Goal: Task Accomplishment & Management: Complete application form

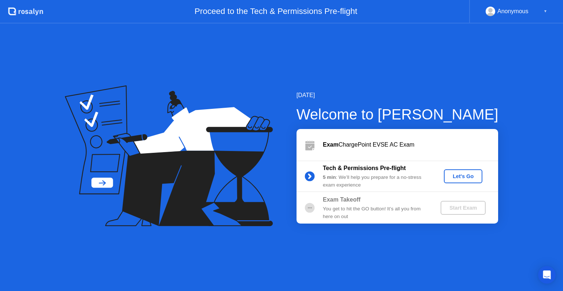
click at [469, 174] on div "Let's Go" at bounding box center [463, 176] width 33 height 6
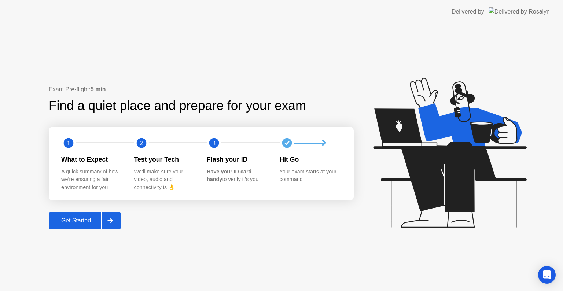
click at [91, 222] on div "Get Started" at bounding box center [76, 220] width 50 height 7
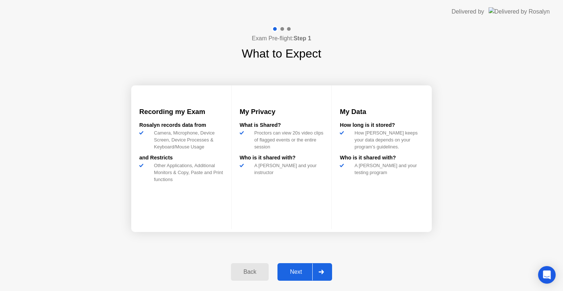
click at [305, 272] on div "Next" at bounding box center [296, 272] width 33 height 7
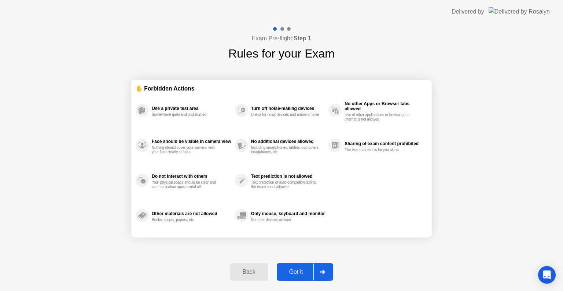
click at [299, 272] on div "Got it" at bounding box center [296, 272] width 34 height 7
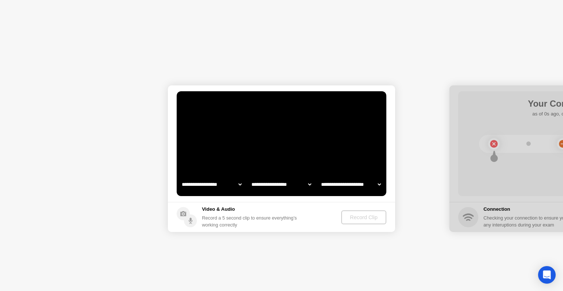
select select "**********"
select select "*******"
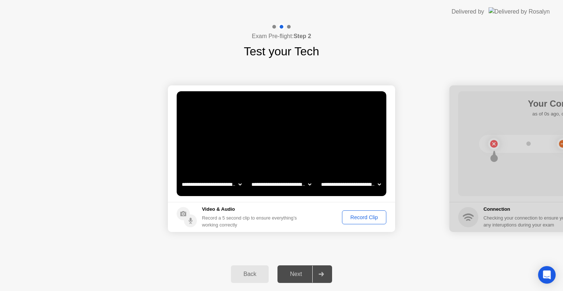
click at [368, 217] on div "Record Clip" at bounding box center [364, 217] width 39 height 6
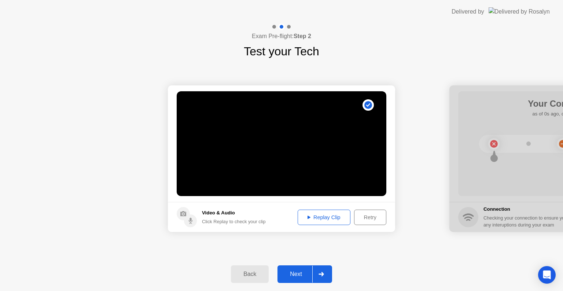
click at [301, 268] on button "Next" at bounding box center [305, 274] width 55 height 18
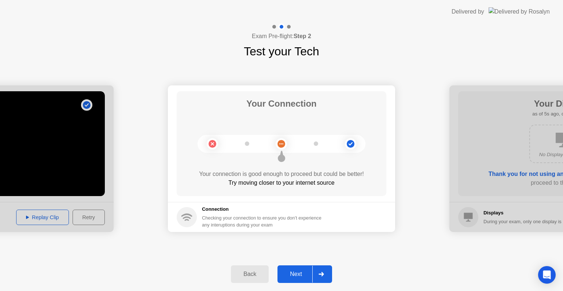
click at [299, 272] on div "Next" at bounding box center [296, 274] width 33 height 7
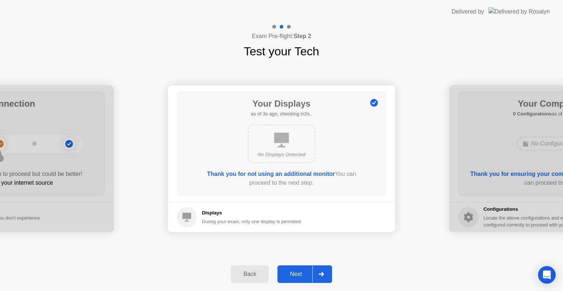
click at [294, 268] on button "Next" at bounding box center [305, 274] width 55 height 18
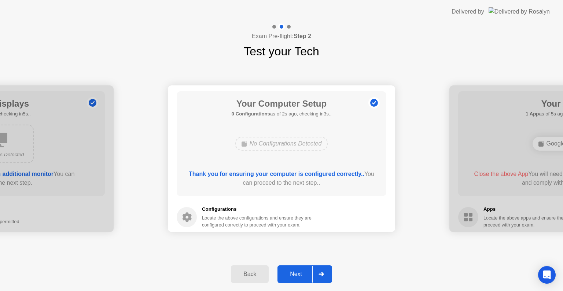
click at [304, 276] on div "Next" at bounding box center [296, 274] width 33 height 7
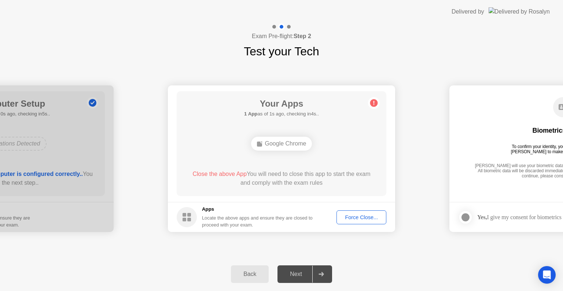
click at [371, 218] on div "Force Close..." at bounding box center [361, 217] width 45 height 6
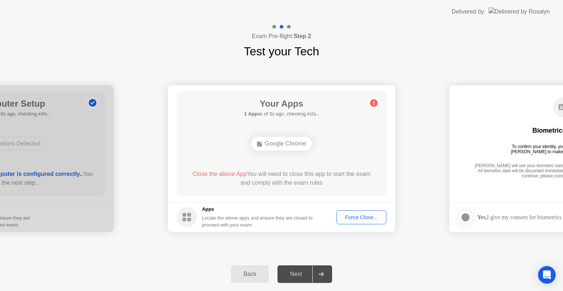
click at [357, 222] on button "Force Close..." at bounding box center [362, 217] width 50 height 14
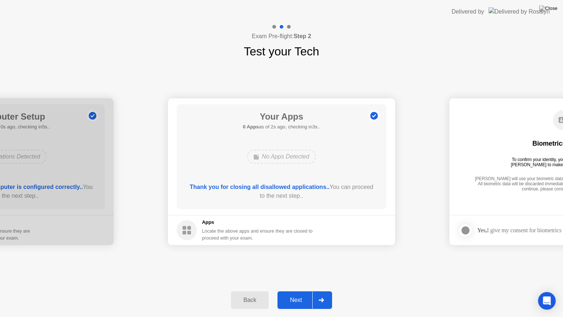
click at [316, 291] on div at bounding box center [321, 299] width 18 height 17
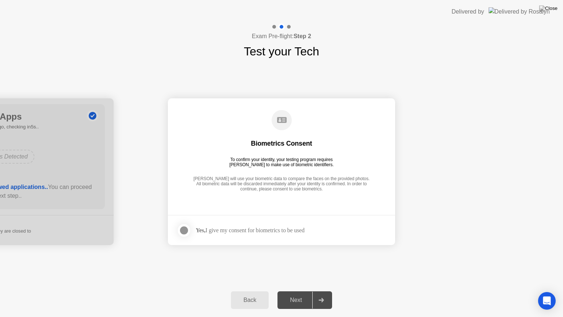
click at [188, 229] on div at bounding box center [184, 230] width 9 height 9
click at [300, 291] on div "Next" at bounding box center [296, 300] width 33 height 7
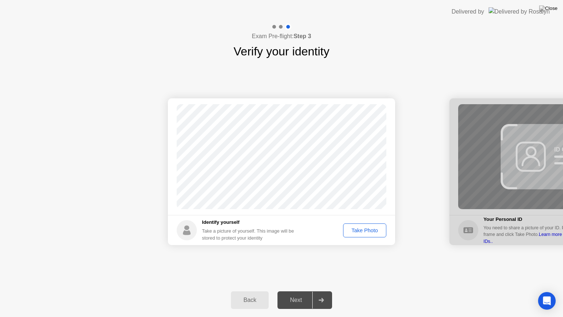
click at [364, 232] on div "Take Photo" at bounding box center [365, 230] width 38 height 6
click at [302, 291] on div "Next" at bounding box center [296, 300] width 33 height 7
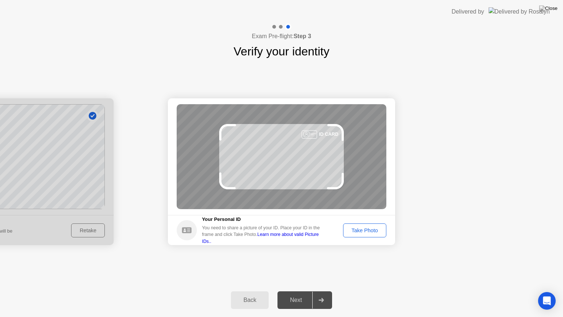
click at [361, 230] on div "Take Photo" at bounding box center [365, 230] width 38 height 6
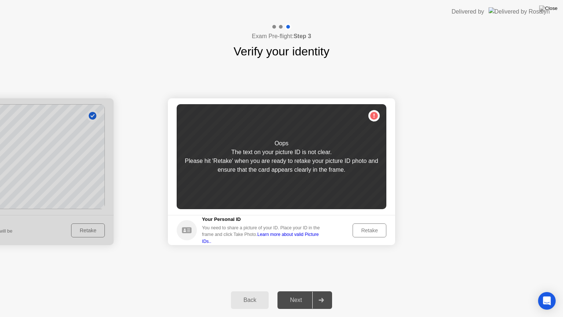
click at [368, 233] on div "Retake" at bounding box center [369, 230] width 29 height 6
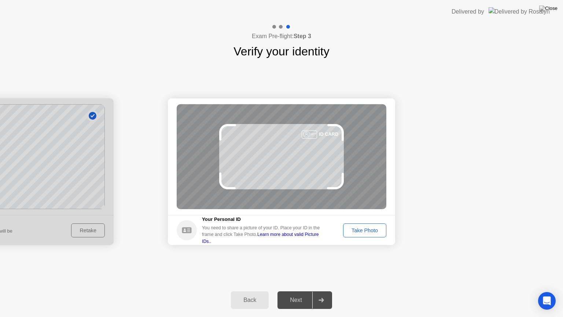
click at [368, 233] on div "Take Photo" at bounding box center [365, 230] width 38 height 6
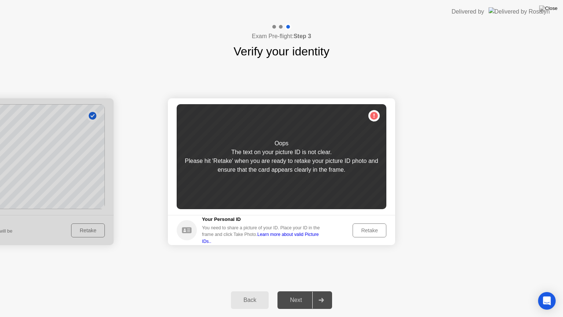
click at [368, 233] on div "Retake" at bounding box center [369, 230] width 29 height 6
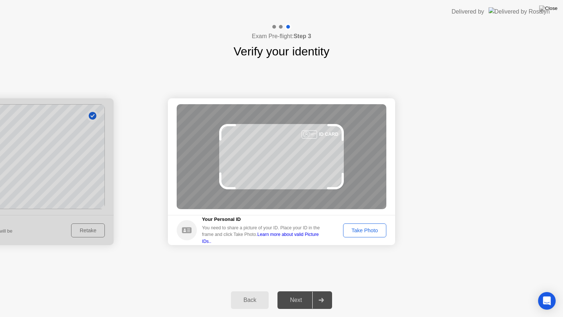
click at [368, 233] on div "Take Photo" at bounding box center [365, 230] width 38 height 6
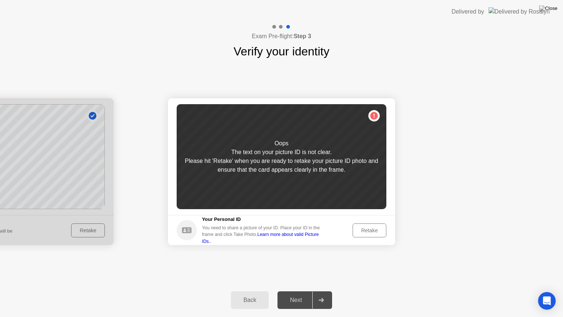
click at [368, 233] on div "Retake" at bounding box center [369, 230] width 29 height 6
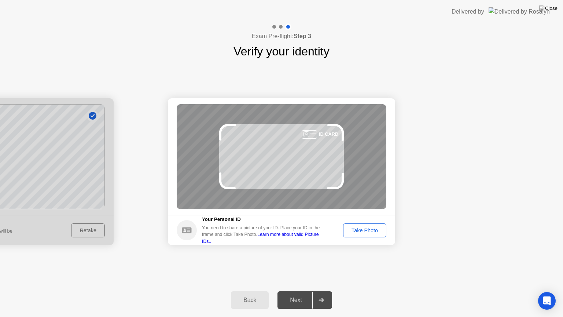
click at [368, 233] on div "Take Photo" at bounding box center [365, 230] width 38 height 6
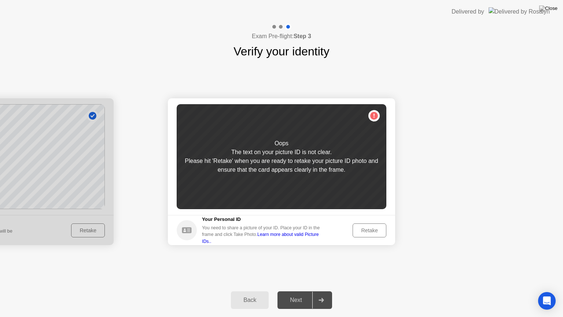
click at [368, 233] on div "Retake" at bounding box center [369, 230] width 29 height 6
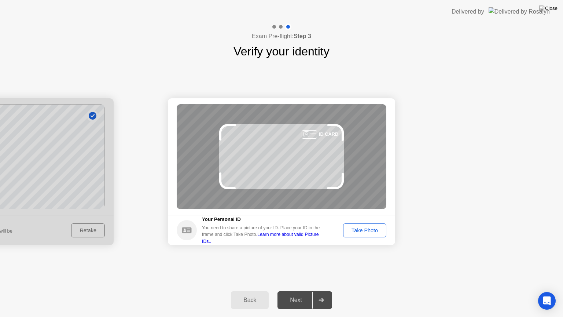
click at [368, 234] on button "Take Photo" at bounding box center [364, 230] width 43 height 14
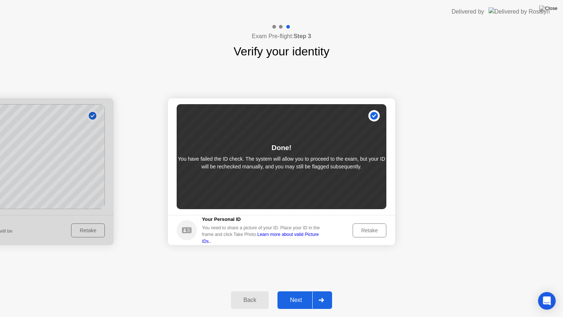
click at [301, 291] on div "Next" at bounding box center [296, 300] width 33 height 7
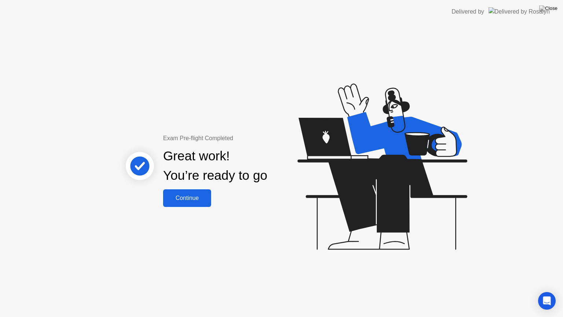
click at [205, 199] on div "Continue" at bounding box center [187, 198] width 44 height 7
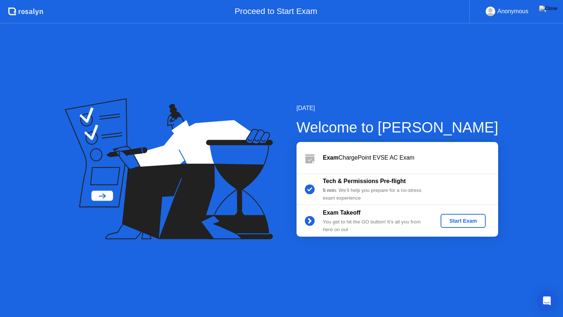
click at [460, 225] on button "Start Exam" at bounding box center [463, 221] width 45 height 14
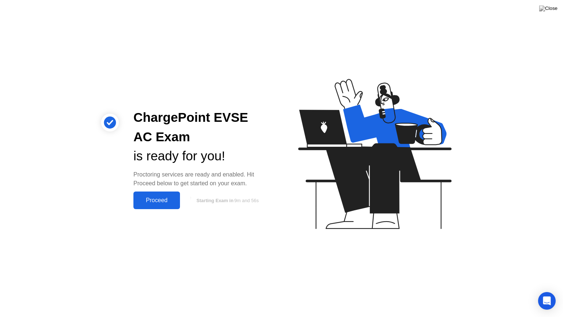
click at [159, 201] on div "Proceed" at bounding box center [157, 200] width 42 height 7
